Goal: Task Accomplishment & Management: Use online tool/utility

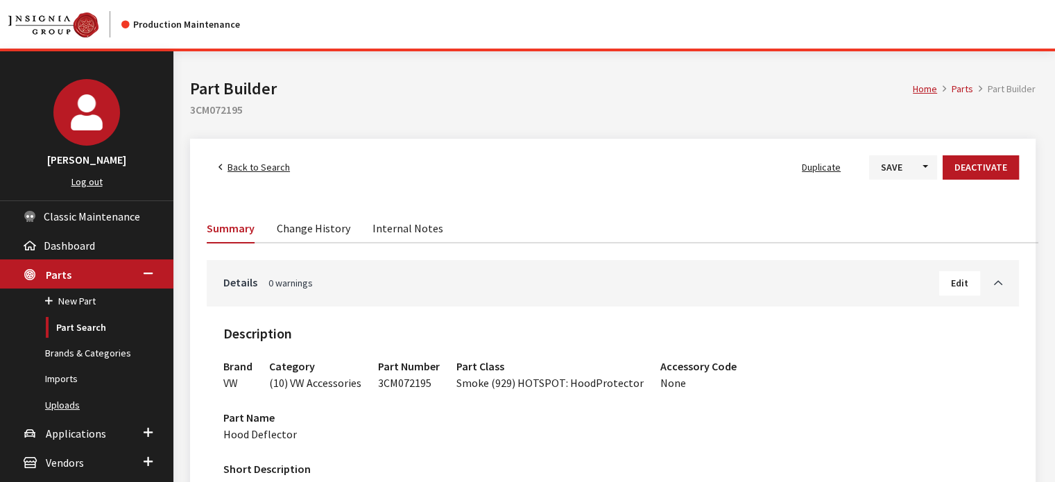
click at [65, 410] on link "Uploads" at bounding box center [86, 405] width 173 height 26
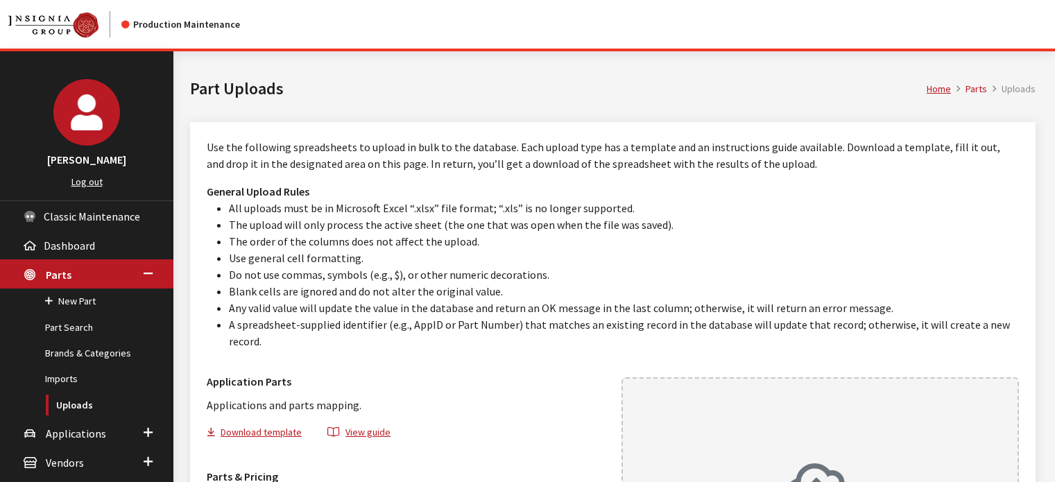
scroll to position [226, 0]
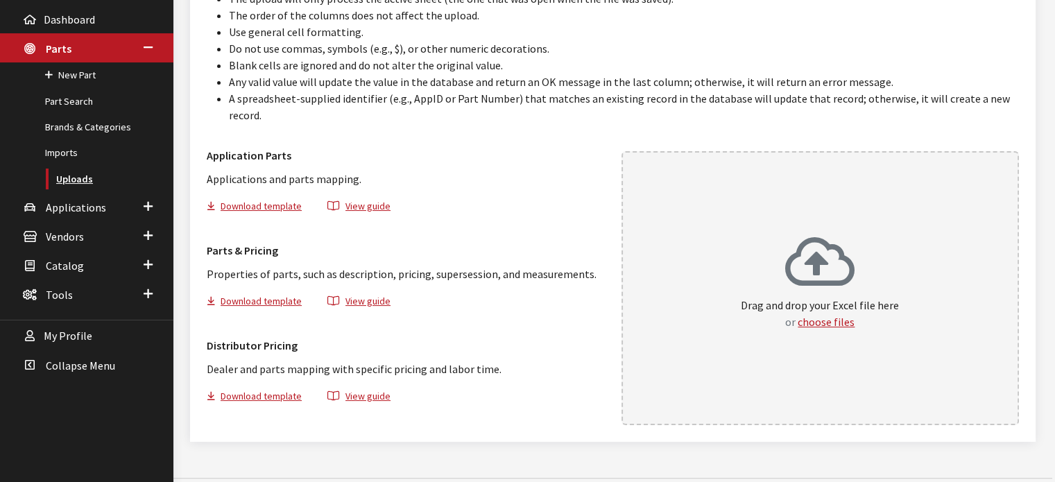
click at [94, 173] on link "Uploads" at bounding box center [86, 179] width 173 height 26
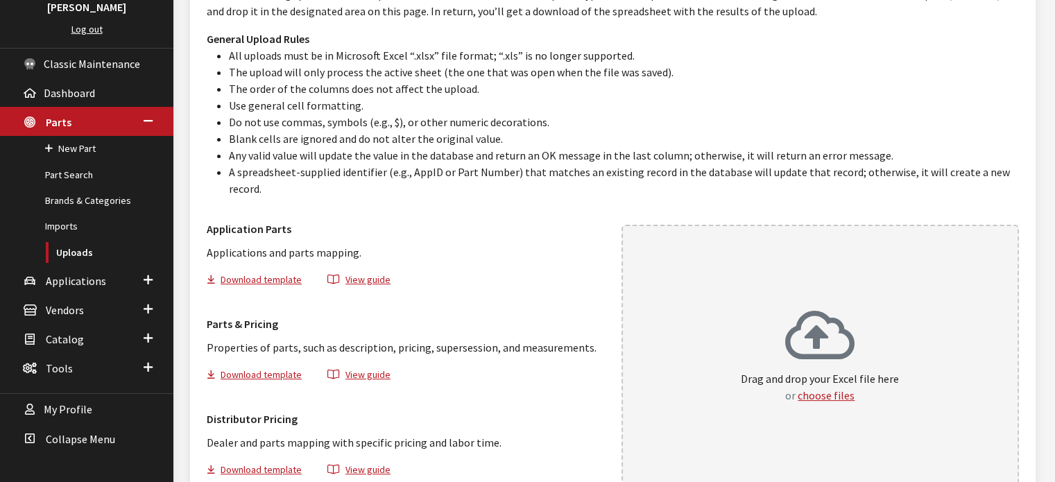
scroll to position [226, 0]
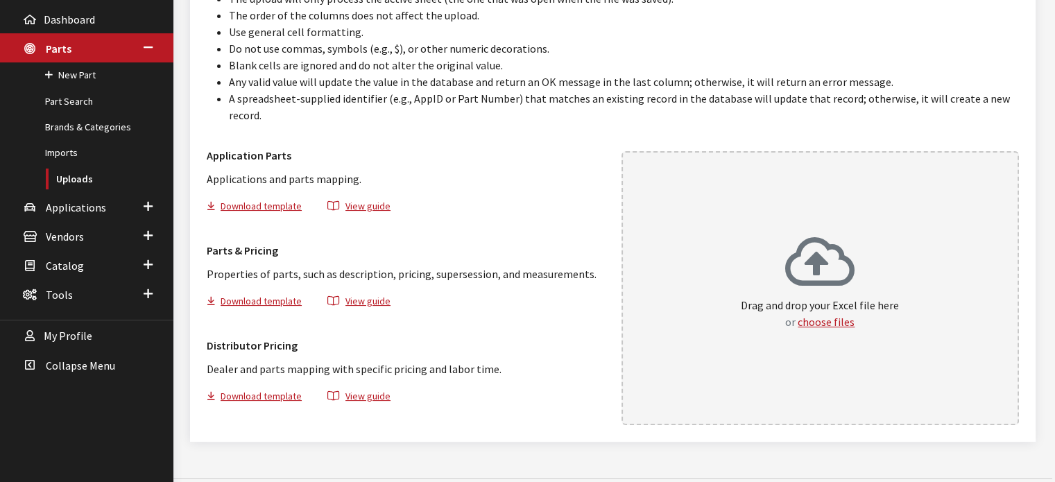
click at [752, 341] on div "Drag and drop your Excel file here or choose files" at bounding box center [820, 288] width 398 height 274
